Goal: Task Accomplishment & Management: Manage account settings

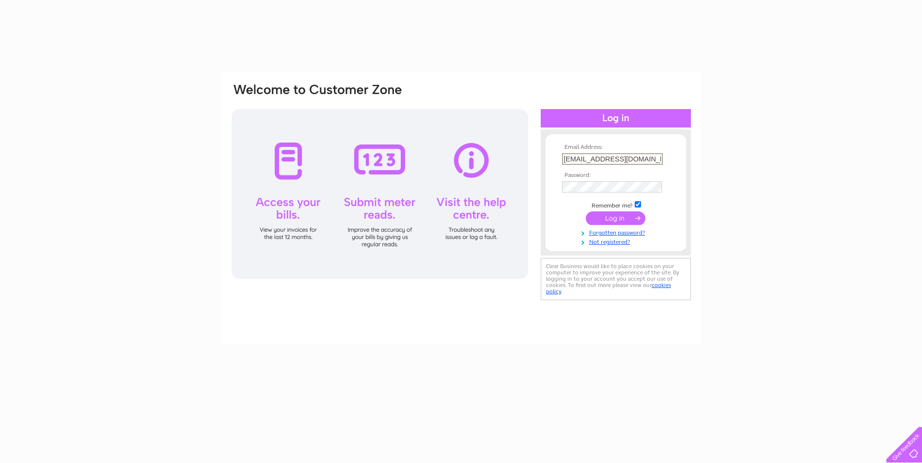
type input "aplakhotnyk@mail.ru"
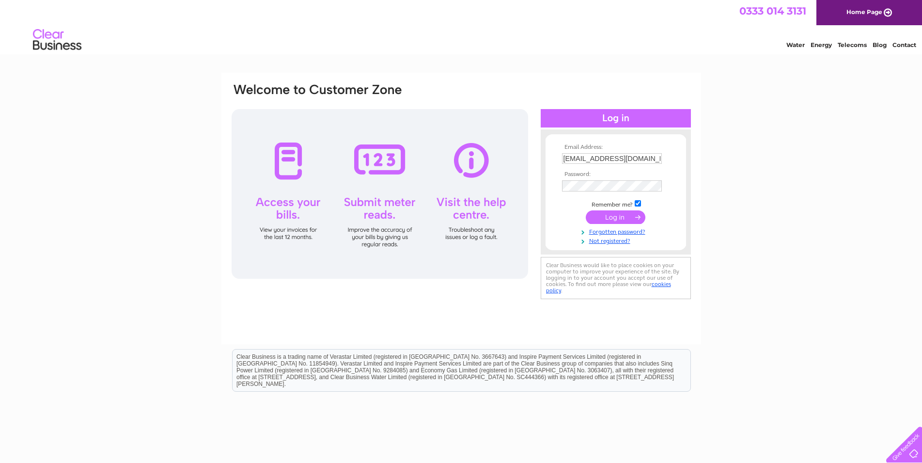
click at [418, 305] on div "Email Address: aplakhotnyk@mail.ru Password:" at bounding box center [461, 208] width 480 height 271
click at [637, 203] on input "checkbox" at bounding box center [638, 204] width 6 height 6
checkbox input "false"
click at [623, 222] on input "submit" at bounding box center [616, 217] width 60 height 14
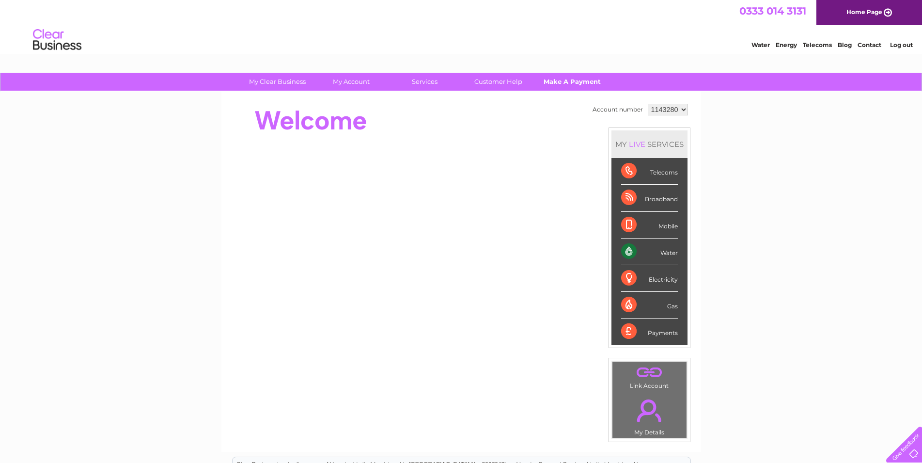
click at [560, 84] on link "Make A Payment" at bounding box center [572, 82] width 80 height 18
